Goal: Task Accomplishment & Management: Complete application form

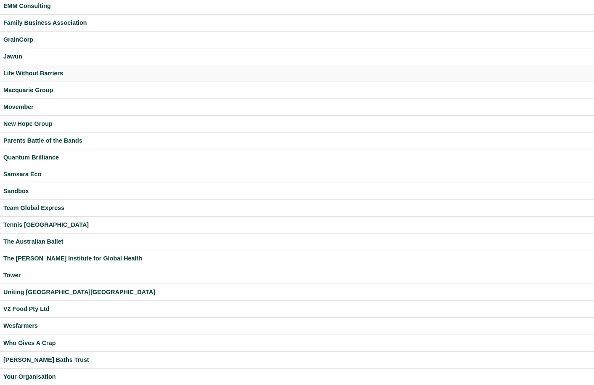
scroll to position [185, 0]
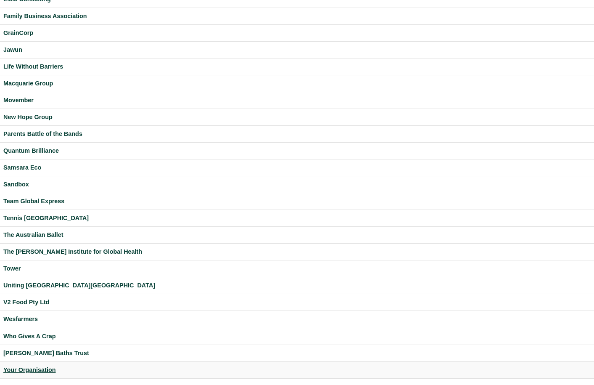
click at [44, 368] on div "Your Organisation" at bounding box center [296, 370] width 587 height 10
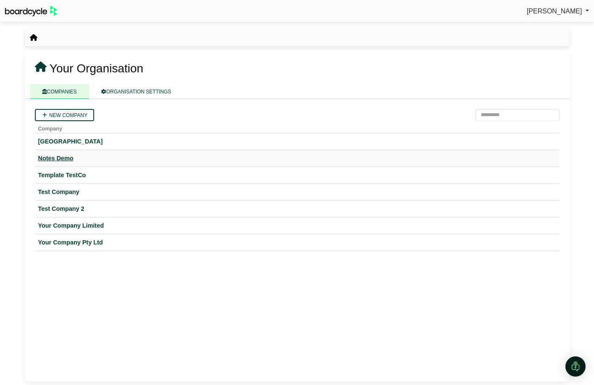
click at [61, 158] on div "Notes Demo" at bounding box center [297, 158] width 518 height 10
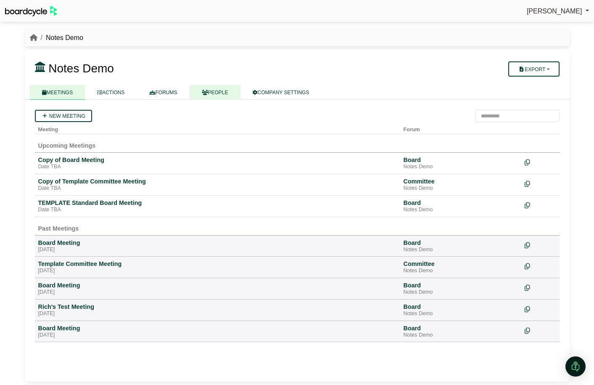
click at [227, 91] on link "PEOPLE" at bounding box center [215, 92] width 51 height 15
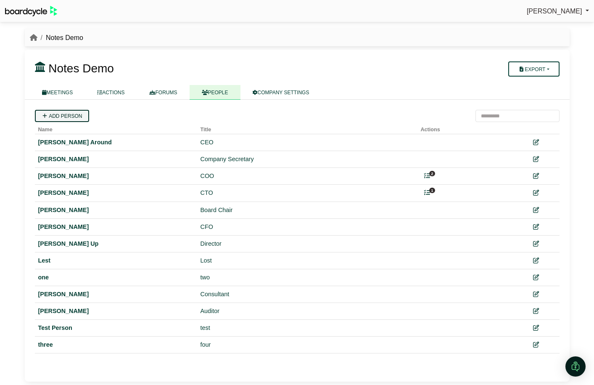
click at [58, 119] on link "Add person" at bounding box center [62, 116] width 54 height 12
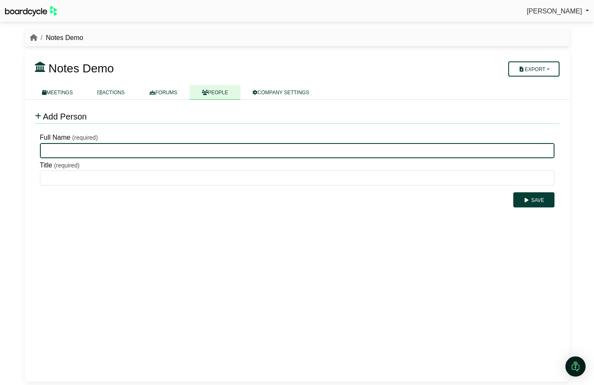
click at [95, 143] on input "Full Name" at bounding box center [297, 150] width 515 height 15
type input "**********"
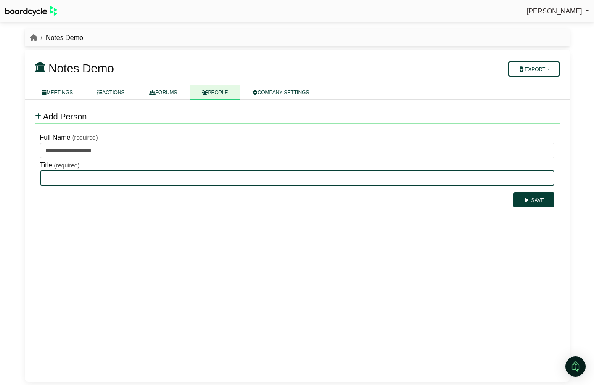
click at [95, 175] on input "Title" at bounding box center [297, 177] width 515 height 15
type input "**********"
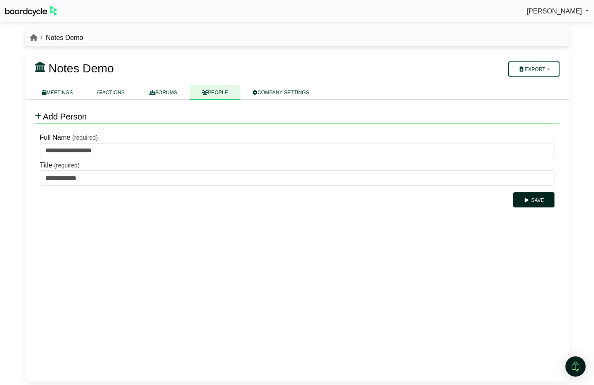
click at [544, 196] on button "Save" at bounding box center [533, 199] width 41 height 15
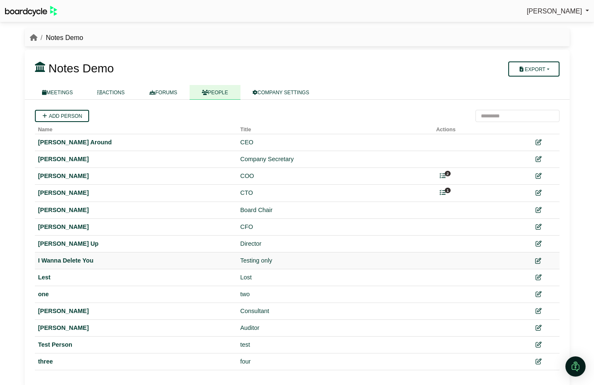
click at [540, 261] on icon at bounding box center [538, 260] width 6 height 6
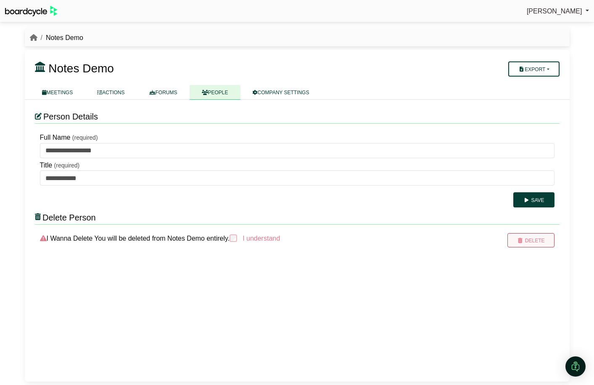
click at [537, 237] on button "Delete" at bounding box center [530, 240] width 47 height 14
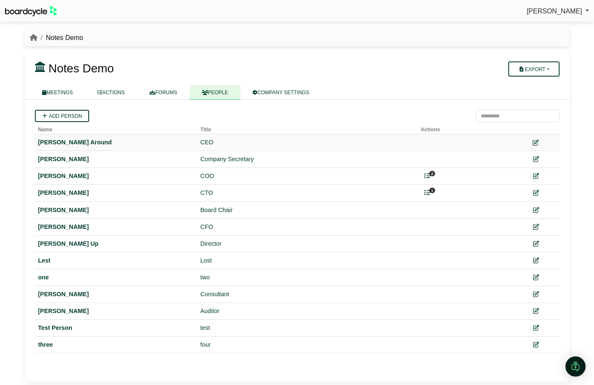
click at [537, 143] on icon at bounding box center [536, 143] width 6 height 6
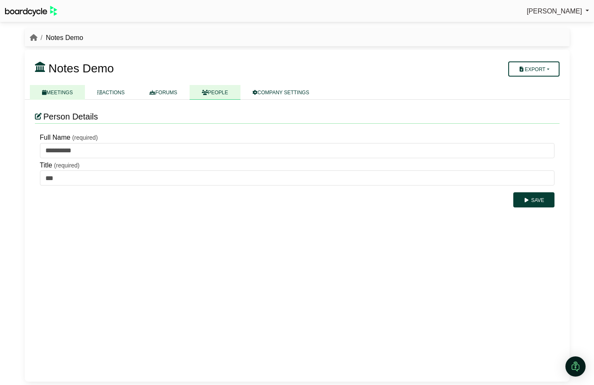
click at [69, 94] on link "MEETINGS" at bounding box center [57, 92] width 55 height 15
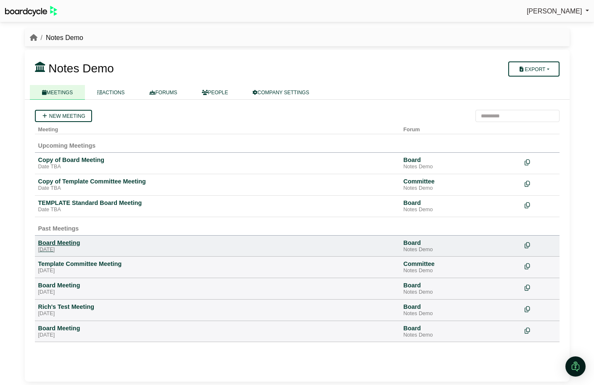
click at [75, 244] on div "Board Meeting" at bounding box center [217, 243] width 359 height 8
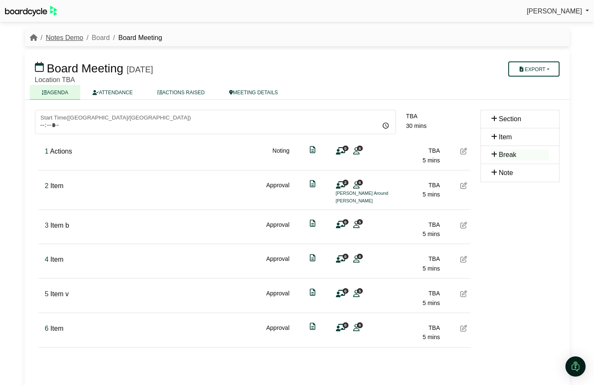
click at [77, 39] on link "Notes Demo" at bounding box center [64, 37] width 37 height 7
